Goal: Task Accomplishment & Management: Complete application form

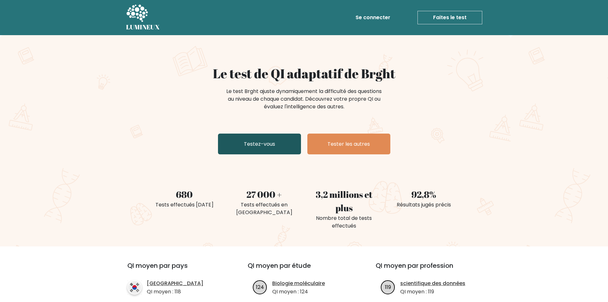
click at [276, 147] on link "Testez-vous" at bounding box center [259, 143] width 83 height 21
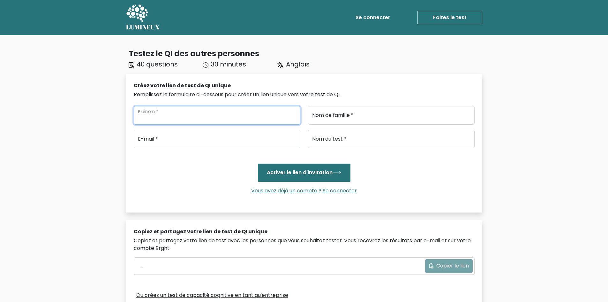
click at [161, 114] on input "Prénom *" at bounding box center [217, 115] width 167 height 19
type input "[PERSON_NAME]"
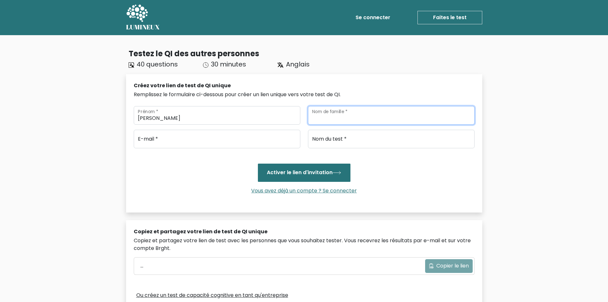
click at [328, 118] on input "Nom de famille *" at bounding box center [391, 115] width 167 height 19
type input "ayad"
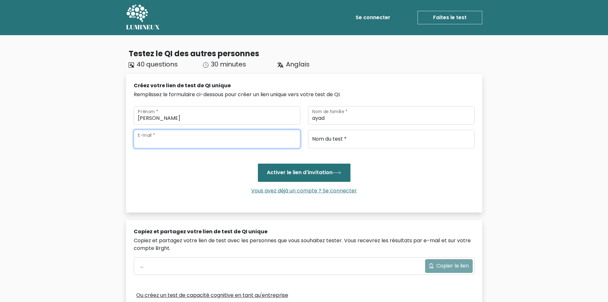
click at [199, 134] on input "email" at bounding box center [217, 139] width 167 height 19
type input "[PERSON_NAME][EMAIL_ADDRESS][DOMAIN_NAME]"
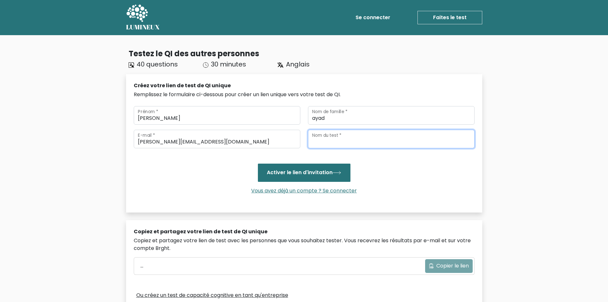
click at [343, 143] on input "Nom du test *" at bounding box center [391, 139] width 167 height 19
type input "esj"
click at [258, 163] on button "Activer le lien d'invitation" at bounding box center [304, 172] width 93 height 18
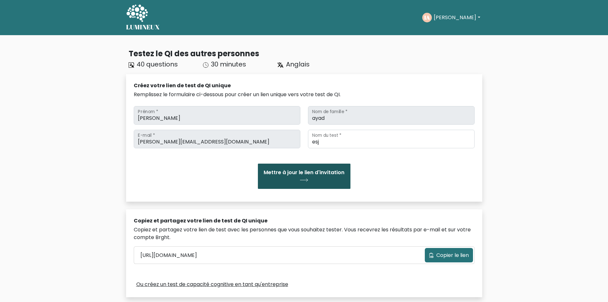
click at [293, 169] on font "Mettre à jour le lien d'invitation" at bounding box center [304, 172] width 81 height 7
drag, startPoint x: 0, startPoint y: 0, endPoint x: 293, endPoint y: 169, distance: 338.4
click at [293, 169] on font "Mettre à jour le lien d'invitation" at bounding box center [304, 172] width 81 height 7
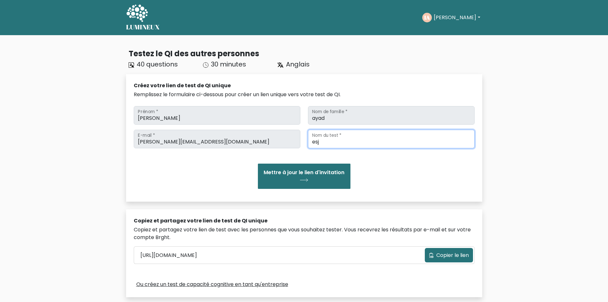
drag, startPoint x: 320, startPoint y: 145, endPoint x: 293, endPoint y: 149, distance: 27.9
click at [293, 149] on div "idrisayadjijel@gmail.com E-mail * esj Nom du test * Mettre à jour le lien d'inv…" at bounding box center [304, 159] width 341 height 59
type input "leo"
click at [258, 163] on button "Mettre à jour le lien d'invitation" at bounding box center [304, 175] width 93 height 25
drag, startPoint x: 318, startPoint y: 145, endPoint x: 302, endPoint y: 146, distance: 16.6
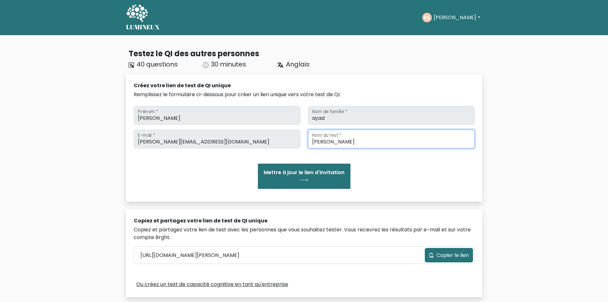
click at [302, 146] on div "idrisayadjijel@gmail.com E-mail * leo Nom du test *" at bounding box center [304, 139] width 348 height 19
type input "[PERSON_NAME]"
click at [258, 163] on button "Mettre à jour le lien d'invitation" at bounding box center [304, 175] width 93 height 25
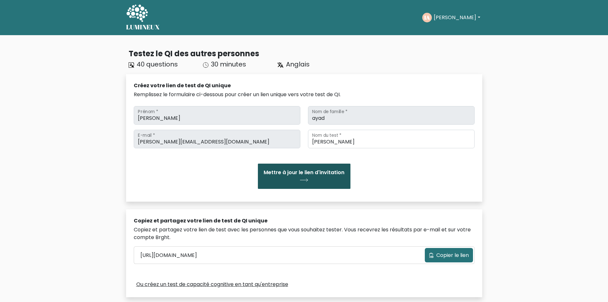
click at [317, 172] on font "Mettre à jour le lien d'invitation" at bounding box center [304, 172] width 81 height 7
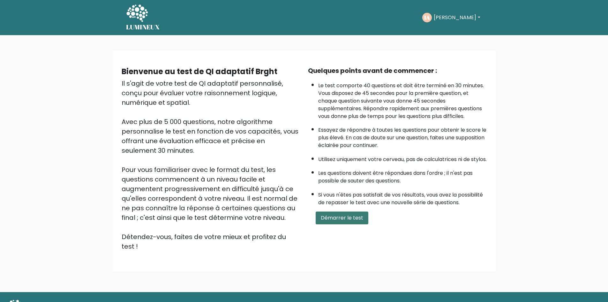
click at [360, 221] on font "Démarrer le test" at bounding box center [342, 217] width 42 height 7
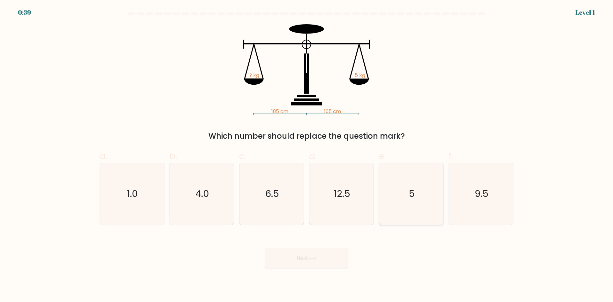
click at [410, 201] on icon "5" at bounding box center [411, 194] width 62 height 62
click at [307, 155] on input "e. 5" at bounding box center [306, 153] width 0 height 4
radio input "true"
click at [300, 262] on button "Next" at bounding box center [306, 258] width 83 height 20
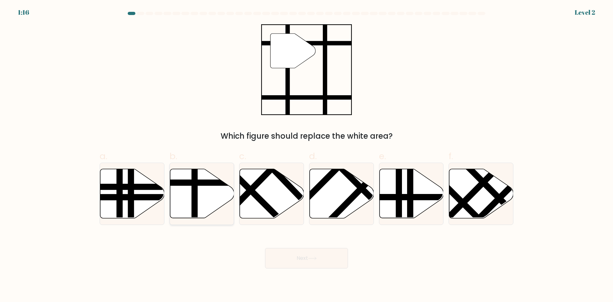
click at [194, 199] on line at bounding box center [194, 219] width 0 height 129
click at [306, 155] on input "b." at bounding box center [306, 153] width 0 height 4
radio input "true"
drag, startPoint x: 309, startPoint y: 271, endPoint x: 304, endPoint y: 272, distance: 5.5
click at [304, 272] on body "1:14 Level 2" at bounding box center [306, 151] width 613 height 302
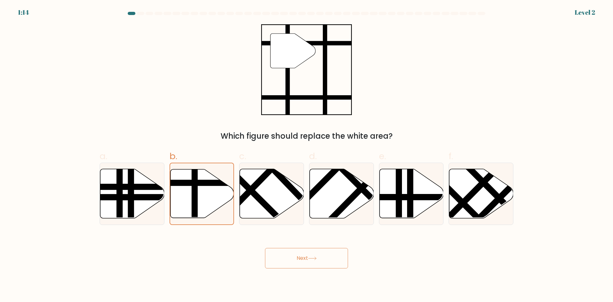
click at [297, 262] on button "Next" at bounding box center [306, 258] width 83 height 20
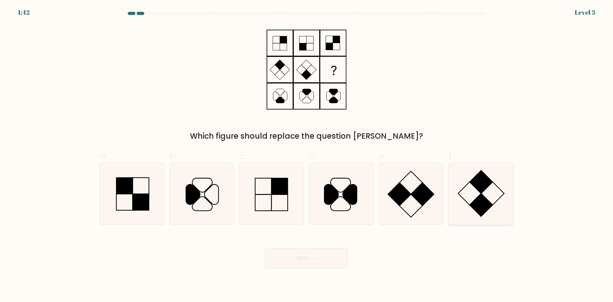
click at [472, 203] on rect at bounding box center [480, 204] width 23 height 23
click at [307, 155] on input "f." at bounding box center [306, 153] width 0 height 4
radio input "true"
click at [310, 247] on div "Next" at bounding box center [306, 250] width 421 height 36
click at [310, 255] on button "Next" at bounding box center [306, 258] width 83 height 20
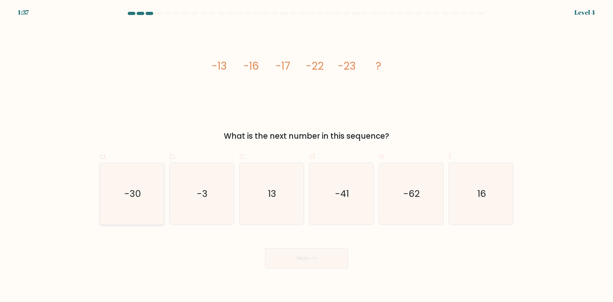
click at [132, 200] on icon "-30" at bounding box center [132, 194] width 62 height 62
click at [306, 155] on input "a. -30" at bounding box center [306, 153] width 0 height 4
radio input "true"
click at [292, 251] on button "Next" at bounding box center [306, 258] width 83 height 20
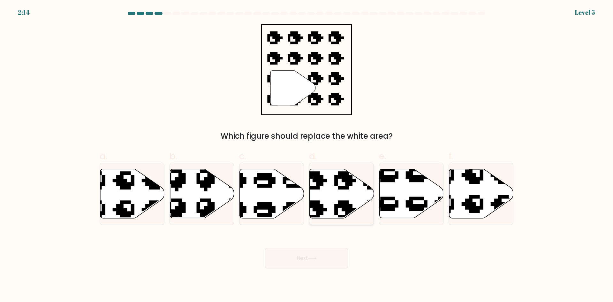
click at [343, 204] on icon at bounding box center [359, 165] width 109 height 105
click at [307, 155] on input "d." at bounding box center [306, 153] width 0 height 4
radio input "true"
click at [310, 249] on button "Next" at bounding box center [306, 258] width 83 height 20
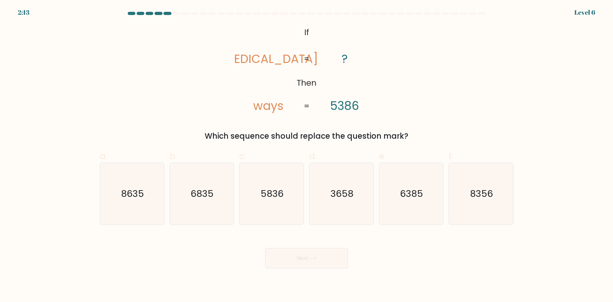
click at [310, 249] on button "Next" at bounding box center [306, 258] width 83 height 20
drag, startPoint x: 338, startPoint y: 185, endPoint x: 322, endPoint y: 195, distance: 19.2
click at [322, 195] on icon "3658" at bounding box center [341, 194] width 62 height 62
click at [333, 126] on div "@import url('https://fonts.googleapis.com/css?family=Abril+Fatface:400,100,100i…" at bounding box center [306, 82] width 421 height 117
click at [291, 202] on icon "5836" at bounding box center [272, 194] width 62 height 62
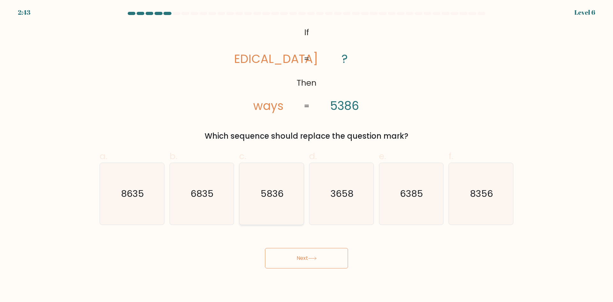
click at [306, 155] on input "c. 5836" at bounding box center [306, 153] width 0 height 4
radio input "true"
click at [294, 275] on body "2:43 Level 6 If" at bounding box center [306, 151] width 613 height 302
click at [295, 259] on button "Next" at bounding box center [306, 258] width 83 height 20
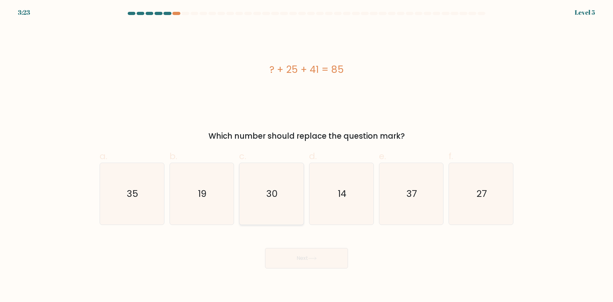
click at [270, 190] on text "30" at bounding box center [271, 193] width 11 height 13
click at [306, 155] on input "c. 30" at bounding box center [306, 153] width 0 height 4
radio input "true"
click at [294, 254] on button "Next" at bounding box center [306, 258] width 83 height 20
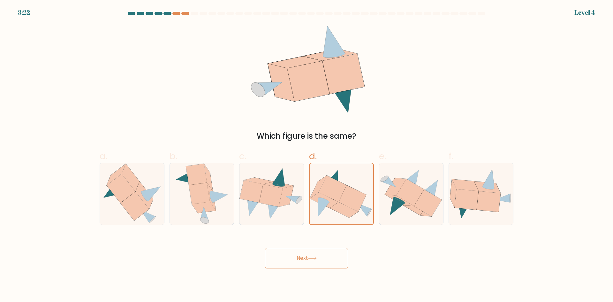
click at [312, 262] on body "3:22 Level 4" at bounding box center [306, 151] width 613 height 302
click at [317, 250] on button "Next" at bounding box center [306, 258] width 83 height 20
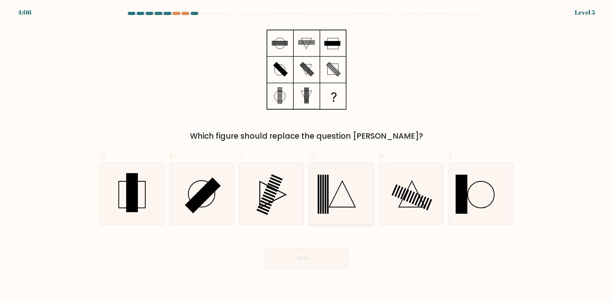
drag, startPoint x: 348, startPoint y: 196, endPoint x: 350, endPoint y: 209, distance: 13.1
click at [350, 209] on icon at bounding box center [341, 194] width 62 height 62
click at [307, 155] on input "d." at bounding box center [306, 153] width 0 height 4
radio input "true"
drag, startPoint x: 337, startPoint y: 232, endPoint x: 331, endPoint y: 245, distance: 14.6
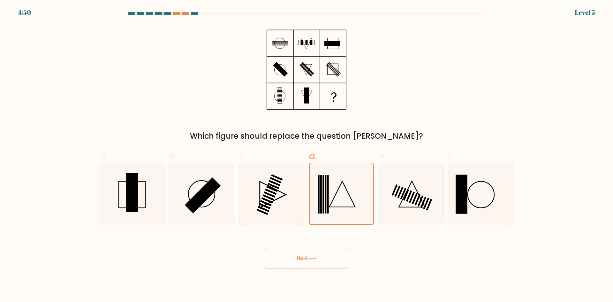
click at [336, 234] on form at bounding box center [306, 140] width 613 height 256
drag, startPoint x: 317, startPoint y: 260, endPoint x: 288, endPoint y: 241, distance: 34.8
click at [315, 258] on button "Next" at bounding box center [306, 258] width 83 height 20
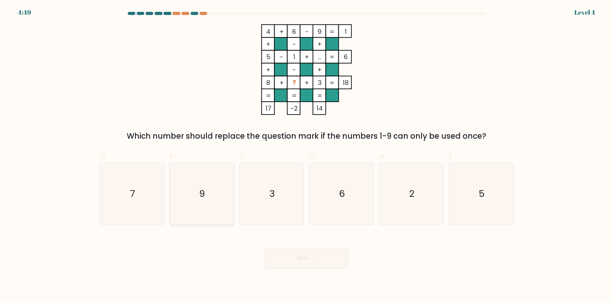
drag, startPoint x: 207, startPoint y: 199, endPoint x: 212, endPoint y: 202, distance: 5.0
click at [209, 201] on icon "9" at bounding box center [202, 194] width 62 height 62
click at [306, 155] on input "b. 9" at bounding box center [306, 153] width 0 height 4
radio input "true"
click at [283, 256] on button "Next" at bounding box center [306, 258] width 83 height 20
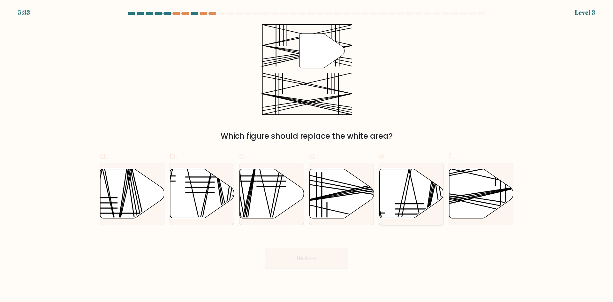
drag, startPoint x: 415, startPoint y: 189, endPoint x: 394, endPoint y: 194, distance: 21.5
click at [414, 188] on icon at bounding box center [411, 193] width 64 height 49
click at [307, 155] on input "e." at bounding box center [306, 153] width 0 height 4
radio input "true"
drag, startPoint x: 303, startPoint y: 257, endPoint x: 292, endPoint y: 256, distance: 10.9
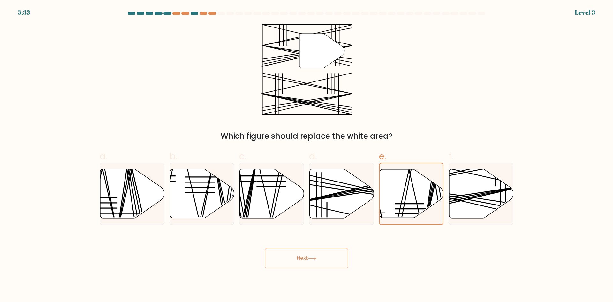
click at [303, 258] on button "Next" at bounding box center [306, 258] width 83 height 20
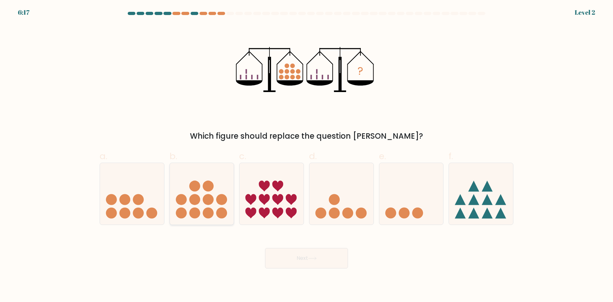
click at [219, 188] on icon at bounding box center [202, 193] width 64 height 53
click at [306, 155] on input "b." at bounding box center [306, 153] width 0 height 4
radio input "true"
drag, startPoint x: 325, startPoint y: 261, endPoint x: 334, endPoint y: 254, distance: 11.4
click at [324, 261] on button "Next" at bounding box center [306, 258] width 83 height 20
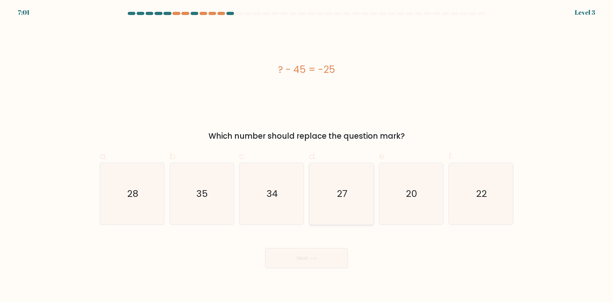
click at [366, 206] on icon "27" at bounding box center [341, 194] width 62 height 62
click at [307, 155] on input "d. 27" at bounding box center [306, 153] width 0 height 4
radio input "true"
click at [290, 257] on button "Next" at bounding box center [306, 258] width 83 height 20
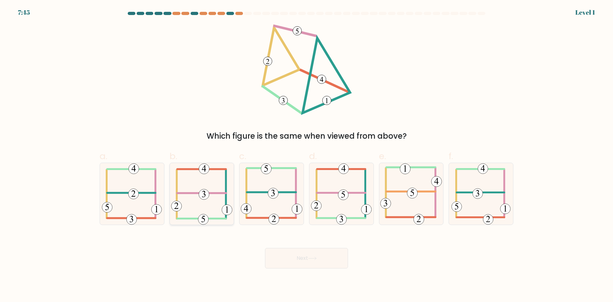
drag, startPoint x: 199, startPoint y: 171, endPoint x: 202, endPoint y: 176, distance: 5.3
click at [200, 173] on icon at bounding box center [201, 194] width 61 height 62
click at [306, 155] on input "b." at bounding box center [306, 153] width 0 height 4
radio input "true"
drag, startPoint x: 288, startPoint y: 253, endPoint x: 309, endPoint y: 235, distance: 27.8
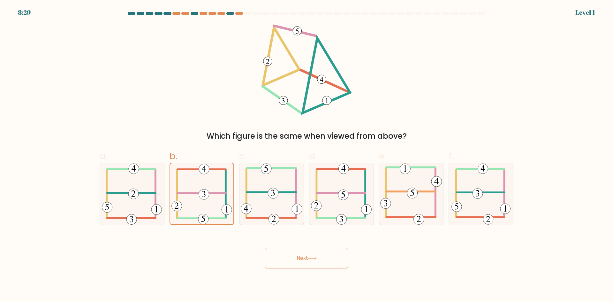
click at [294, 244] on div "Next" at bounding box center [306, 250] width 421 height 36
click at [352, 201] on icon at bounding box center [341, 194] width 61 height 62
click at [307, 155] on input "d." at bounding box center [306, 153] width 0 height 4
radio input "true"
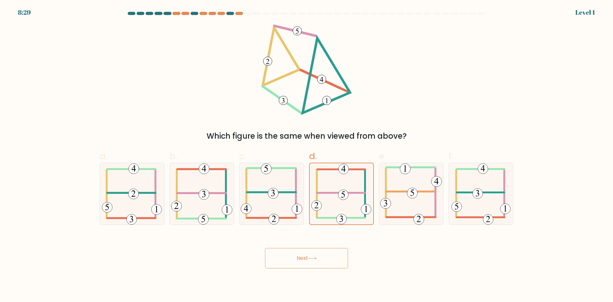
click at [307, 259] on button "Next" at bounding box center [306, 258] width 83 height 20
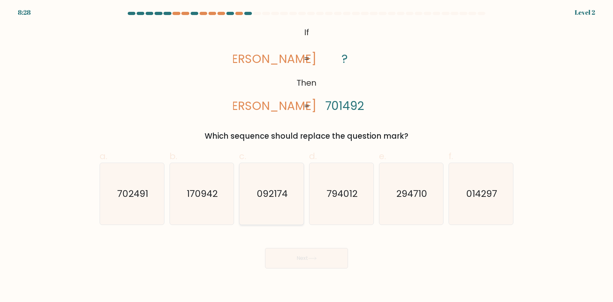
click at [273, 199] on text "092174" at bounding box center [272, 193] width 31 height 13
click at [306, 155] on input "c. 092174" at bounding box center [306, 153] width 0 height 4
radio input "true"
click at [297, 261] on button "Next" at bounding box center [306, 258] width 83 height 20
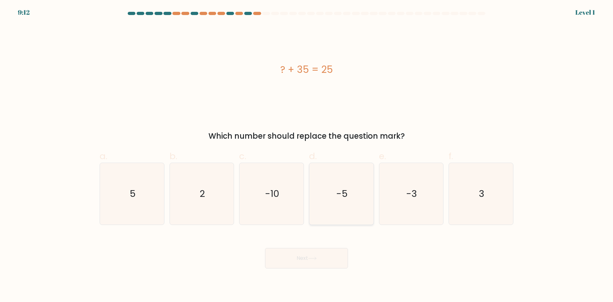
click at [337, 201] on icon "-5" at bounding box center [341, 194] width 62 height 62
click at [307, 155] on input "d. -5" at bounding box center [306, 153] width 0 height 4
radio input "true"
click at [311, 264] on button "Next" at bounding box center [306, 258] width 83 height 20
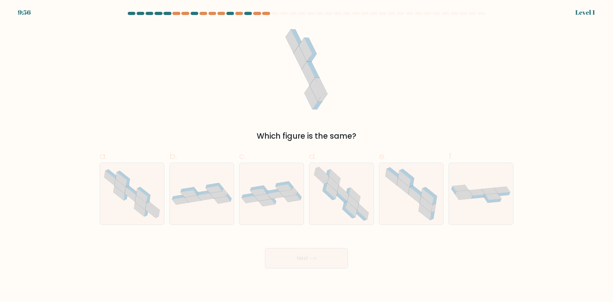
click at [272, 197] on icon at bounding box center [275, 194] width 17 height 7
click at [306, 155] on input "c." at bounding box center [306, 153] width 0 height 4
radio input "true"
drag, startPoint x: 300, startPoint y: 250, endPoint x: 301, endPoint y: 254, distance: 3.9
click at [301, 254] on button "Next" at bounding box center [306, 258] width 83 height 20
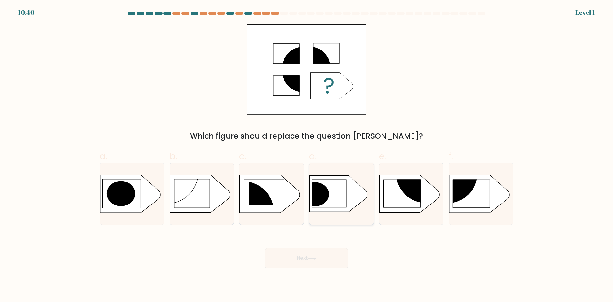
click at [319, 218] on div at bounding box center [341, 193] width 65 height 62
click at [307, 155] on input "d." at bounding box center [306, 153] width 0 height 4
radio input "true"
click at [304, 262] on button "Next" at bounding box center [306, 258] width 83 height 20
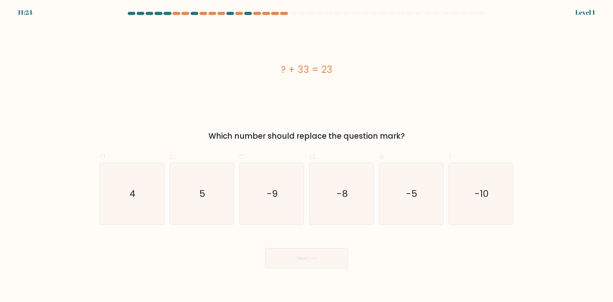
click at [328, 205] on icon "-8" at bounding box center [341, 194] width 62 height 62
click at [307, 155] on input "d. -8" at bounding box center [306, 153] width 0 height 4
radio input "true"
click at [322, 255] on button "Next" at bounding box center [306, 258] width 83 height 20
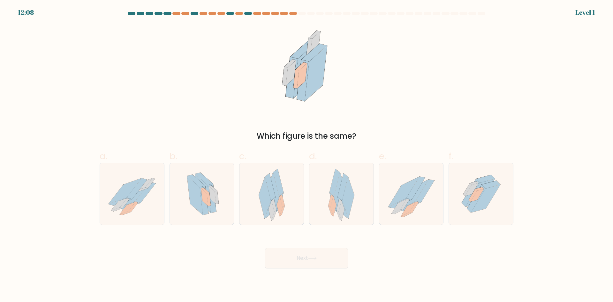
drag, startPoint x: 289, startPoint y: 215, endPoint x: 307, endPoint y: 264, distance: 52.1
click at [296, 232] on form at bounding box center [306, 140] width 613 height 256
click at [307, 264] on button "Next" at bounding box center [306, 258] width 83 height 20
click at [408, 201] on icon at bounding box center [412, 194] width 31 height 30
click at [307, 155] on input "e." at bounding box center [306, 153] width 0 height 4
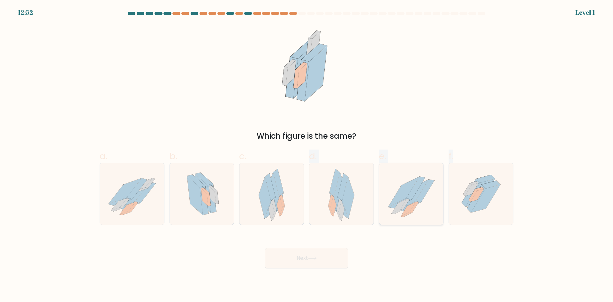
radio input "true"
click at [336, 258] on button "Next" at bounding box center [306, 258] width 83 height 20
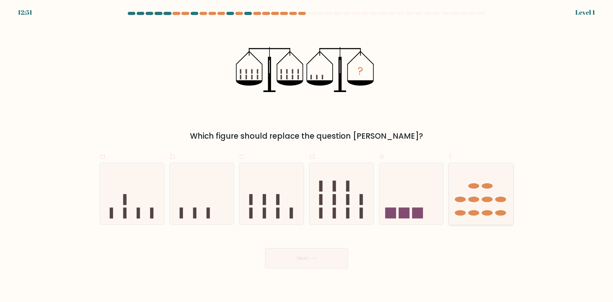
click at [455, 198] on icon at bounding box center [481, 193] width 64 height 53
click at [307, 155] on input "f." at bounding box center [306, 153] width 0 height 4
radio input "true"
click at [312, 255] on button "Next" at bounding box center [306, 258] width 83 height 20
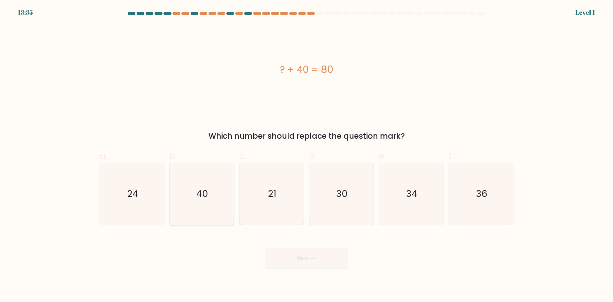
click at [209, 192] on icon "40" at bounding box center [202, 194] width 62 height 62
click at [306, 155] on input "b. 40" at bounding box center [306, 153] width 0 height 4
radio input "true"
click at [297, 250] on button "Next" at bounding box center [306, 258] width 83 height 20
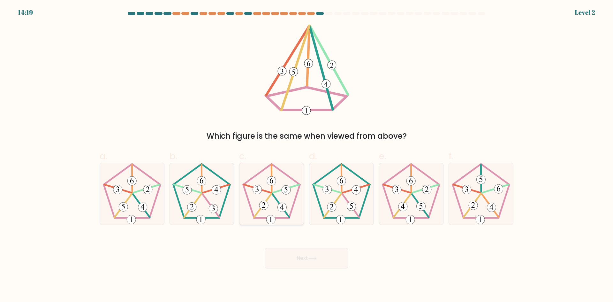
click at [283, 211] on 638 at bounding box center [281, 207] width 9 height 9
click at [306, 155] on input "c." at bounding box center [306, 153] width 0 height 4
radio input "true"
click at [301, 257] on button "Next" at bounding box center [306, 258] width 83 height 20
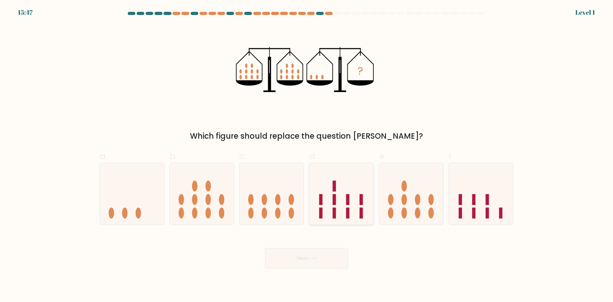
click at [363, 192] on icon at bounding box center [341, 193] width 64 height 53
click at [307, 155] on input "d." at bounding box center [306, 153] width 0 height 4
radio input "true"
click at [336, 264] on button "Next" at bounding box center [306, 258] width 83 height 20
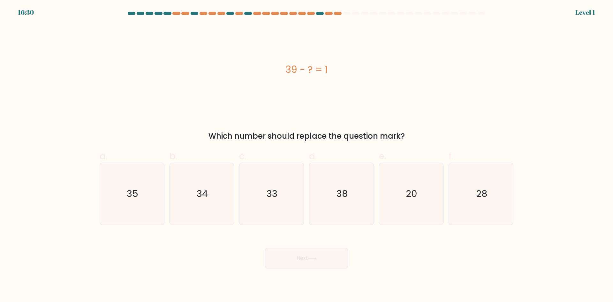
drag, startPoint x: 399, startPoint y: 212, endPoint x: 378, endPoint y: 222, distance: 24.0
click at [393, 215] on icon "20" at bounding box center [411, 194] width 62 height 62
click at [307, 155] on input "e. 20" at bounding box center [306, 153] width 0 height 4
radio input "true"
click at [283, 256] on button "Next" at bounding box center [306, 258] width 83 height 20
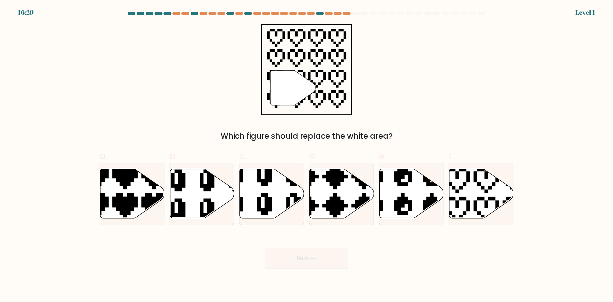
drag, startPoint x: 146, startPoint y: 192, endPoint x: 238, endPoint y: 228, distance: 99.0
click at [151, 193] on icon at bounding box center [132, 193] width 64 height 50
click at [306, 155] on input "a." at bounding box center [306, 153] width 0 height 4
radio input "true"
click at [298, 261] on button "Next" at bounding box center [306, 258] width 83 height 20
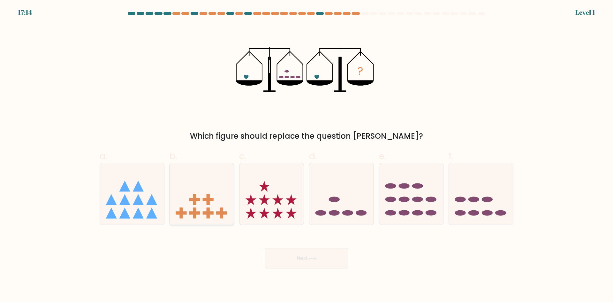
drag, startPoint x: 201, startPoint y: 180, endPoint x: 234, endPoint y: 196, distance: 36.8
click at [201, 181] on icon at bounding box center [202, 193] width 64 height 53
click at [306, 155] on input "b." at bounding box center [306, 153] width 0 height 4
radio input "true"
click at [303, 254] on button "Next" at bounding box center [306, 258] width 83 height 20
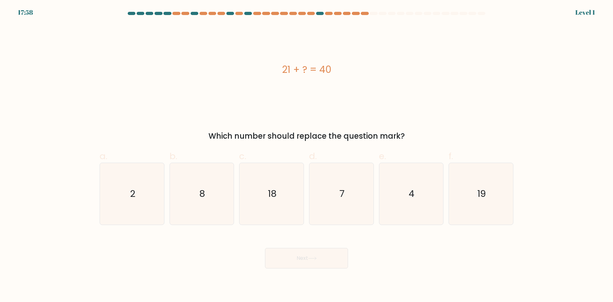
click at [261, 171] on icon "18" at bounding box center [272, 194] width 62 height 62
click at [306, 155] on input "c. 18" at bounding box center [306, 153] width 0 height 4
radio input "true"
drag, startPoint x: 278, startPoint y: 245, endPoint x: 304, endPoint y: 270, distance: 35.9
click at [286, 256] on div "Next" at bounding box center [306, 250] width 421 height 36
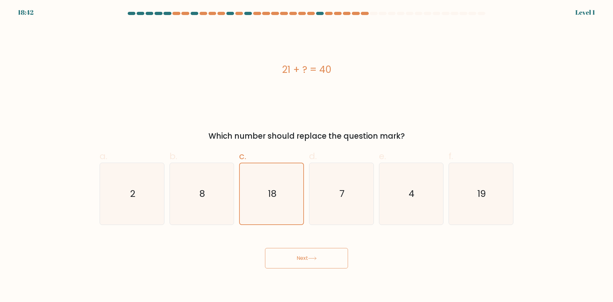
click at [305, 262] on button "Next" at bounding box center [306, 258] width 83 height 20
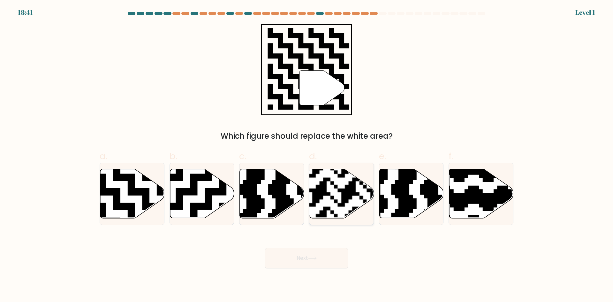
click at [337, 209] on rect at bounding box center [319, 221] width 116 height 116
click at [307, 155] on input "d." at bounding box center [306, 153] width 0 height 4
radio input "true"
click at [300, 259] on button "Next" at bounding box center [306, 258] width 83 height 20
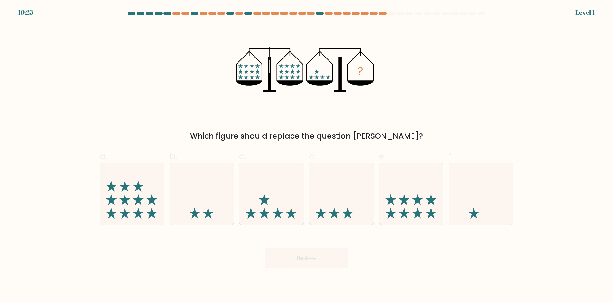
drag, startPoint x: 279, startPoint y: 193, endPoint x: 309, endPoint y: 274, distance: 86.8
click at [284, 210] on icon at bounding box center [271, 193] width 64 height 53
click at [306, 155] on input "c." at bounding box center [306, 153] width 0 height 4
radio input "true"
click at [297, 259] on button "Next" at bounding box center [306, 258] width 83 height 20
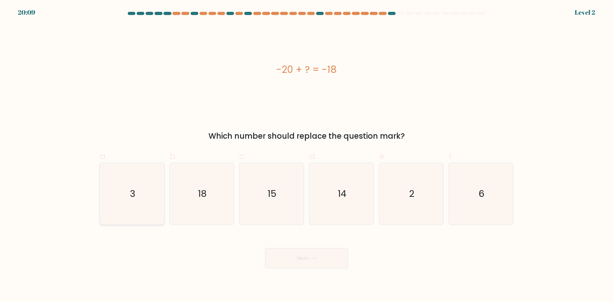
click at [146, 200] on icon "3" at bounding box center [132, 194] width 62 height 62
click at [306, 155] on input "a. 3" at bounding box center [306, 153] width 0 height 4
radio input "true"
click at [278, 261] on button "Next" at bounding box center [306, 258] width 83 height 20
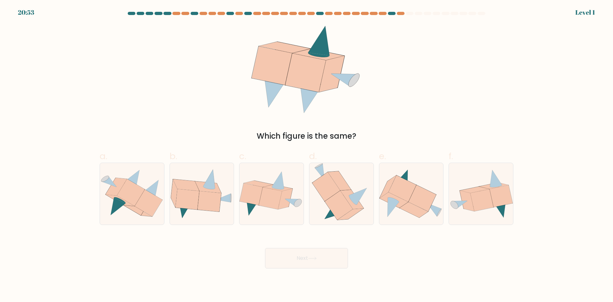
drag, startPoint x: 281, startPoint y: 213, endPoint x: 288, endPoint y: 240, distance: 27.7
click at [281, 214] on icon at bounding box center [271, 193] width 64 height 46
click at [306, 155] on input "c." at bounding box center [306, 153] width 0 height 4
radio input "true"
click at [292, 259] on button "Next" at bounding box center [306, 258] width 83 height 20
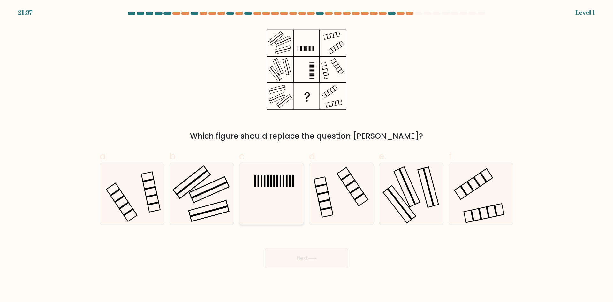
drag, startPoint x: 292, startPoint y: 198, endPoint x: 305, endPoint y: 243, distance: 47.0
click at [293, 199] on icon at bounding box center [272, 194] width 62 height 62
click at [306, 155] on input "c." at bounding box center [306, 153] width 0 height 4
radio input "true"
click at [305, 248] on button "Next" at bounding box center [306, 258] width 83 height 20
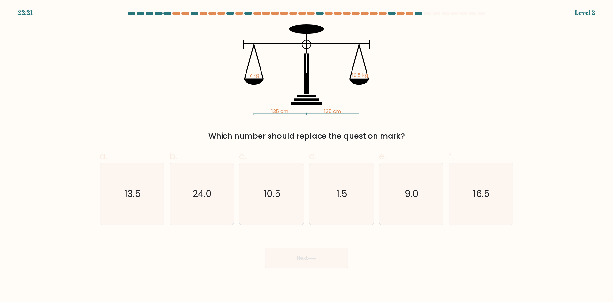
click at [318, 220] on icon "1.5" at bounding box center [341, 194] width 62 height 62
click at [307, 155] on input "d. 1.5" at bounding box center [306, 153] width 0 height 4
radio input "true"
drag, startPoint x: 309, startPoint y: 257, endPoint x: 324, endPoint y: 216, distance: 43.9
click at [315, 242] on div "Next" at bounding box center [306, 250] width 421 height 36
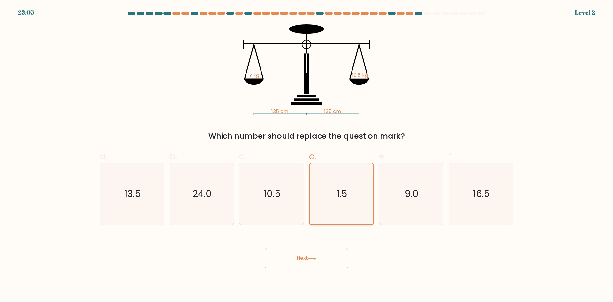
drag, startPoint x: 324, startPoint y: 205, endPoint x: 317, endPoint y: 248, distance: 43.6
click at [324, 209] on icon "1.5" at bounding box center [341, 193] width 61 height 61
click at [307, 155] on input "d. 1.5" at bounding box center [306, 153] width 0 height 4
click at [310, 250] on button "Next" at bounding box center [306, 258] width 83 height 20
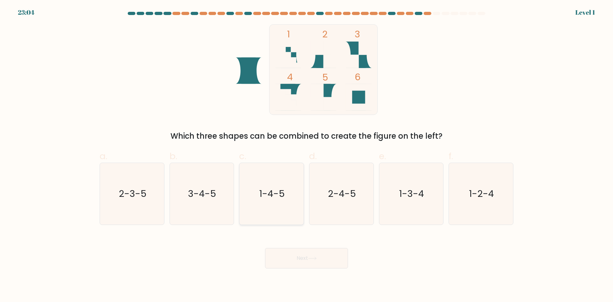
drag, startPoint x: 275, startPoint y: 210, endPoint x: 279, endPoint y: 216, distance: 7.1
click at [278, 214] on icon "1-4-5" at bounding box center [272, 194] width 62 height 62
click at [294, 250] on button "Next" at bounding box center [306, 258] width 83 height 20
click at [293, 257] on button "Next" at bounding box center [306, 258] width 83 height 20
click at [271, 179] on icon "1-4-5" at bounding box center [272, 194] width 62 height 62
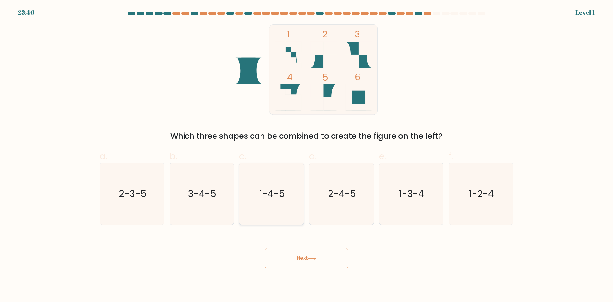
click at [306, 155] on input "c. 1-4-5" at bounding box center [306, 153] width 0 height 4
radio input "true"
click at [277, 253] on button "Next" at bounding box center [306, 258] width 83 height 20
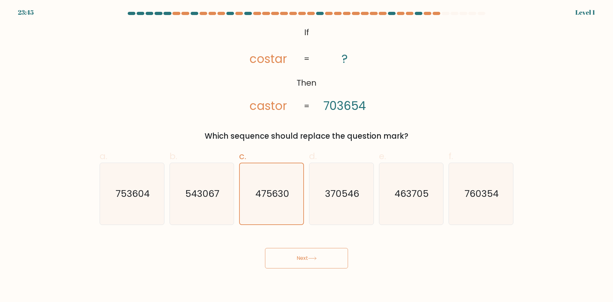
click at [289, 257] on button "Next" at bounding box center [306, 258] width 83 height 20
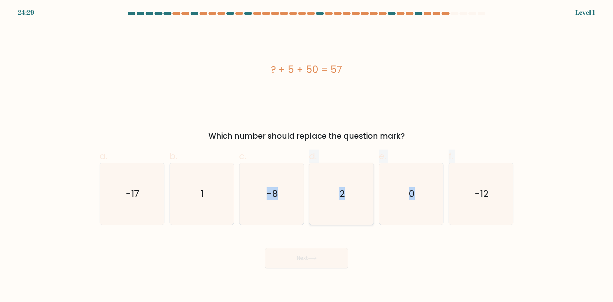
drag, startPoint x: 340, startPoint y: 226, endPoint x: 352, endPoint y: 222, distance: 12.2
click at [353, 222] on div "a. -17 b. 1 c." at bounding box center [306, 184] width 419 height 80
click at [342, 220] on icon "2" at bounding box center [341, 194] width 62 height 62
click at [307, 155] on input "d. 2" at bounding box center [306, 153] width 0 height 4
radio input "true"
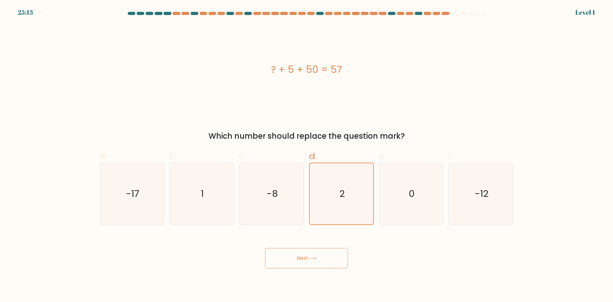
click at [325, 263] on button "Next" at bounding box center [306, 258] width 83 height 20
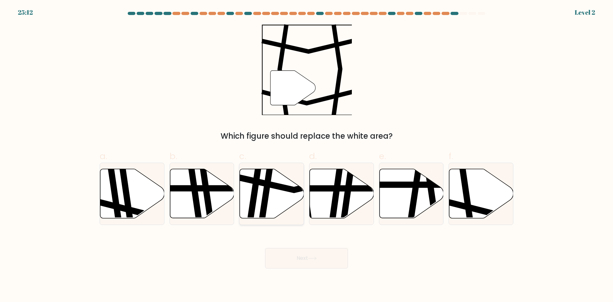
drag, startPoint x: 291, startPoint y: 203, endPoint x: 296, endPoint y: 211, distance: 9.6
click at [291, 204] on icon at bounding box center [272, 193] width 64 height 49
click at [306, 155] on input "c." at bounding box center [306, 153] width 0 height 4
radio input "true"
drag, startPoint x: 306, startPoint y: 256, endPoint x: 321, endPoint y: 224, distance: 34.8
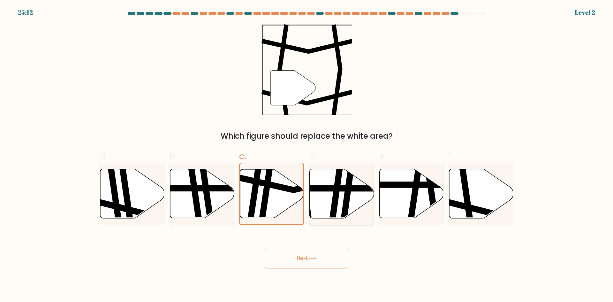
click at [306, 252] on button "Next" at bounding box center [306, 258] width 83 height 20
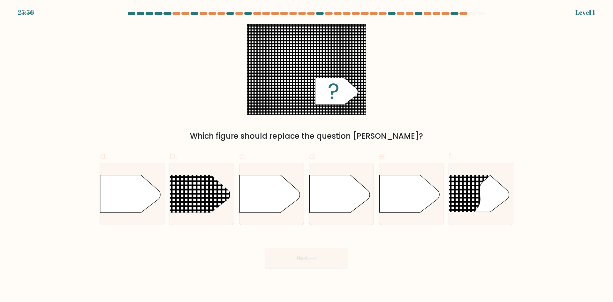
click at [329, 209] on icon at bounding box center [339, 193] width 60 height 37
click at [307, 155] on input "d." at bounding box center [306, 153] width 0 height 4
radio input "true"
drag, startPoint x: 311, startPoint y: 253, endPoint x: 306, endPoint y: 248, distance: 7.2
click at [311, 253] on button "Next" at bounding box center [306, 258] width 83 height 20
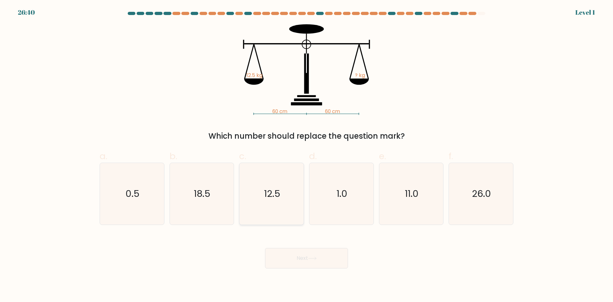
click at [282, 213] on icon "12.5" at bounding box center [272, 194] width 62 height 62
click at [306, 155] on input "c. 12.5" at bounding box center [306, 153] width 0 height 4
radio input "true"
drag, startPoint x: 299, startPoint y: 254, endPoint x: 320, endPoint y: 205, distance: 53.4
click at [300, 245] on div "Next" at bounding box center [306, 250] width 421 height 36
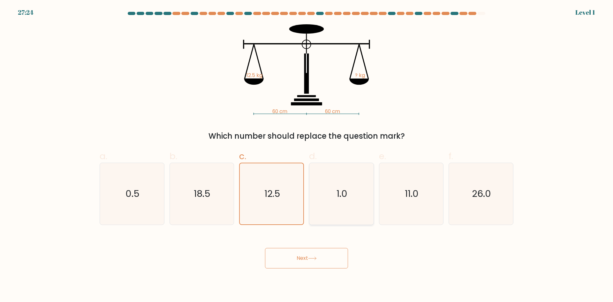
click at [319, 204] on icon "1.0" at bounding box center [341, 194] width 62 height 62
click at [307, 155] on input "d. 1.0" at bounding box center [306, 153] width 0 height 4
radio input "true"
drag, startPoint x: 308, startPoint y: 256, endPoint x: 294, endPoint y: 234, distance: 25.9
click at [307, 256] on button "Next" at bounding box center [306, 258] width 83 height 20
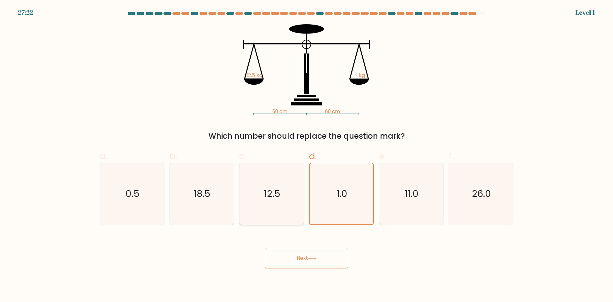
click at [277, 197] on text "12.5" at bounding box center [272, 193] width 16 height 13
click at [306, 155] on input "c. 12.5" at bounding box center [306, 153] width 0 height 4
radio input "true"
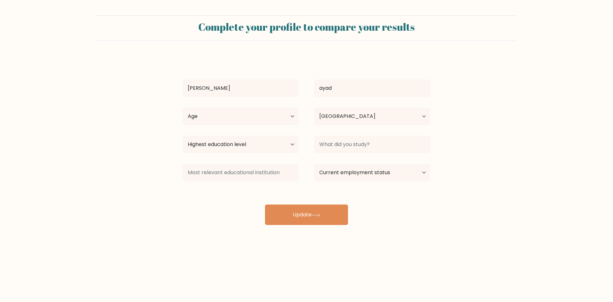
select select "DZ"
click at [289, 259] on body "Complete your profile to compare your results idris ayad Age Under 18 years old…" at bounding box center [306, 151] width 613 height 302
click at [279, 147] on select "Niveau d'études le plus élevé Pas de scolarité Primaire Premier cycle du second…" at bounding box center [240, 144] width 116 height 18
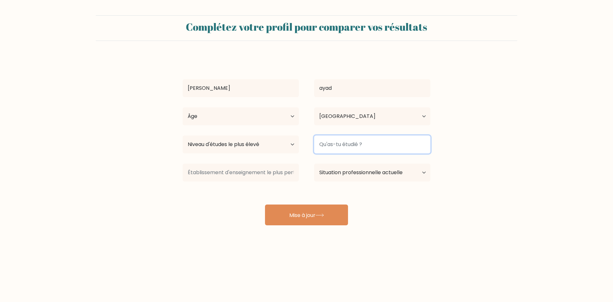
click at [377, 139] on input at bounding box center [372, 144] width 116 height 18
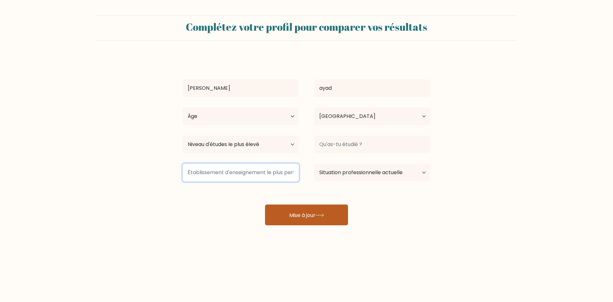
drag, startPoint x: 262, startPoint y: 181, endPoint x: 279, endPoint y: 212, distance: 35.0
click at [267, 192] on div "idris ayad Âge Moins de 18 ans 18-24 ans 25-34 ans 35-44 ans 45-54 ans 55-64 an…" at bounding box center [306, 140] width 255 height 169
click at [282, 217] on button "Mise à jour" at bounding box center [306, 214] width 83 height 21
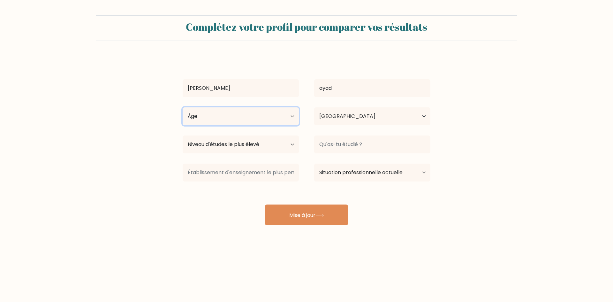
click at [194, 120] on select "Âge Moins de 18 ans 18-24 ans 25-34 ans 35-44 ans 45-54 ans 55-64 ans 65 ans et…" at bounding box center [240, 116] width 116 height 18
select select "min_18"
click at [182, 107] on select "Âge Moins de 18 ans 18-24 ans 25-34 ans 35-44 ans 45-54 ans 55-64 ans 65 ans et…" at bounding box center [240, 116] width 116 height 18
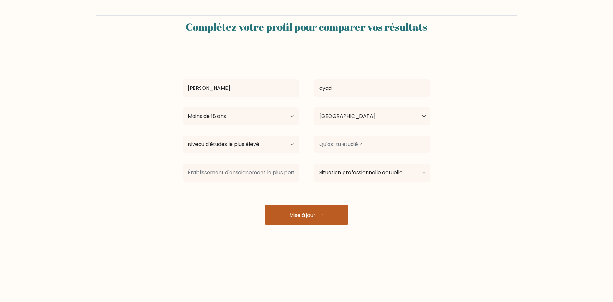
click at [336, 217] on button "Mise à jour" at bounding box center [306, 214] width 83 height 21
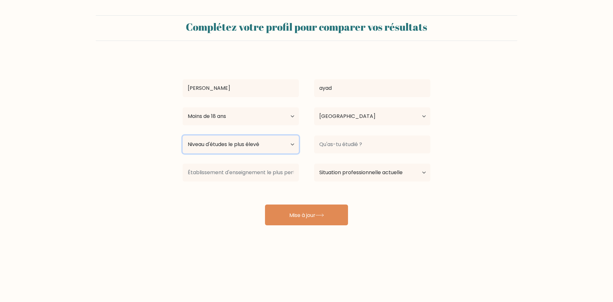
click at [248, 149] on select "Niveau d'études le plus élevé Pas de scolarité Primaire Premier cycle du second…" at bounding box center [240, 144] width 116 height 18
select select "primary"
click at [182, 135] on select "Niveau d'études le plus élevé Pas de scolarité Primaire Premier cycle du second…" at bounding box center [240, 144] width 116 height 18
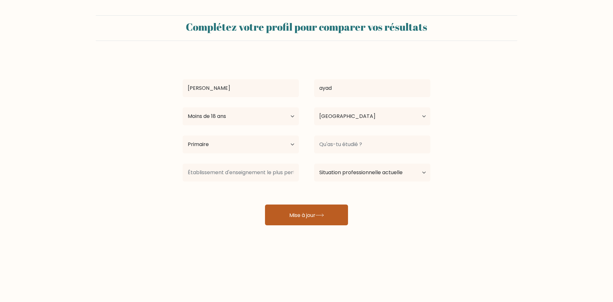
click at [332, 214] on button "Mise à jour" at bounding box center [306, 214] width 83 height 21
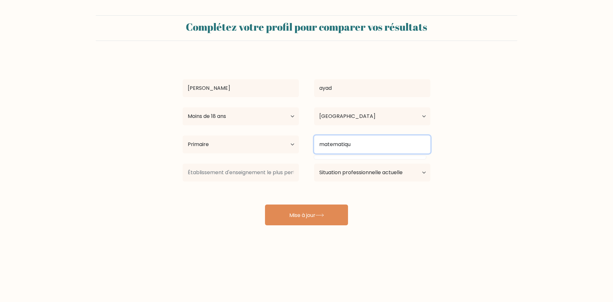
type input "matematiqu"
click at [265, 204] on button "Mise à jour" at bounding box center [306, 214] width 83 height 21
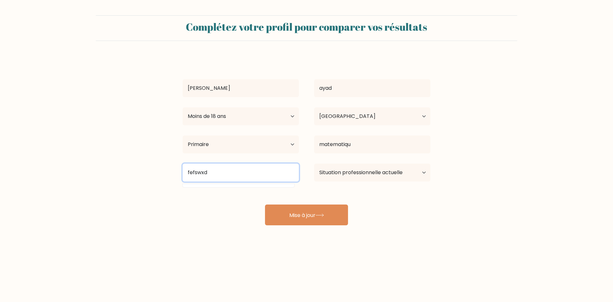
type input "fefswxd"
click at [295, 226] on div "Complétez votre profil pour comparer vos résultats idris ayad Âge Moins de 18 a…" at bounding box center [306, 121] width 613 height 242
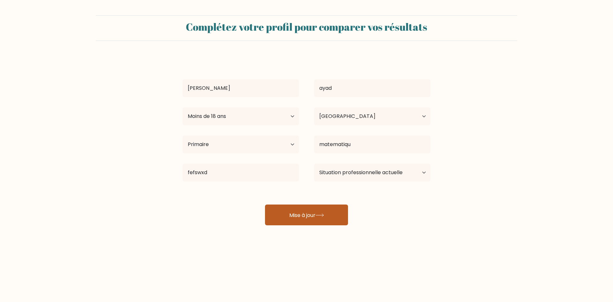
click at [291, 215] on font "Mise à jour" at bounding box center [302, 214] width 26 height 7
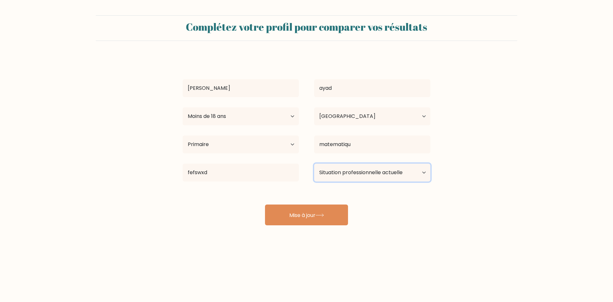
click at [357, 168] on select "Situation professionnelle actuelle Employé Étudiant À la retraite Autre / préfè…" at bounding box center [372, 172] width 116 height 18
select select "student"
click at [314, 163] on select "Situation professionnelle actuelle Employé Étudiant À la retraite Autre / préfè…" at bounding box center [372, 172] width 116 height 18
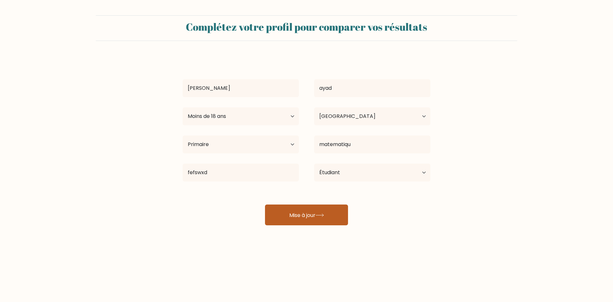
click at [304, 219] on button "Mise à jour" at bounding box center [306, 214] width 83 height 21
